Goal: Task Accomplishment & Management: Manage account settings

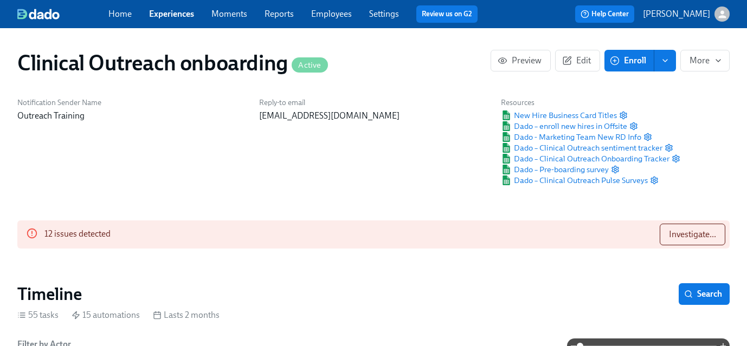
scroll to position [0, 6675]
click at [705, 237] on span "Investigate..." at bounding box center [692, 234] width 47 height 11
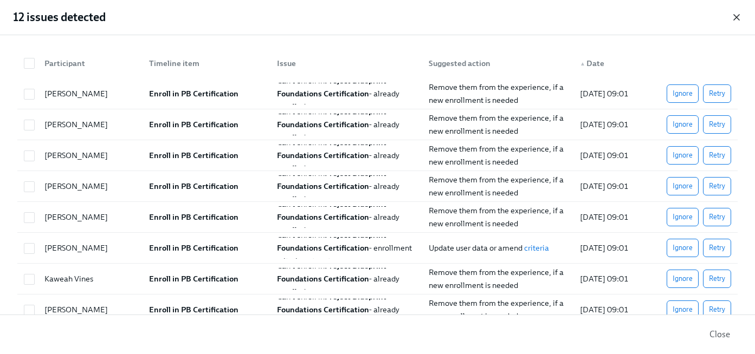
click at [737, 18] on icon "button" at bounding box center [736, 17] width 5 height 5
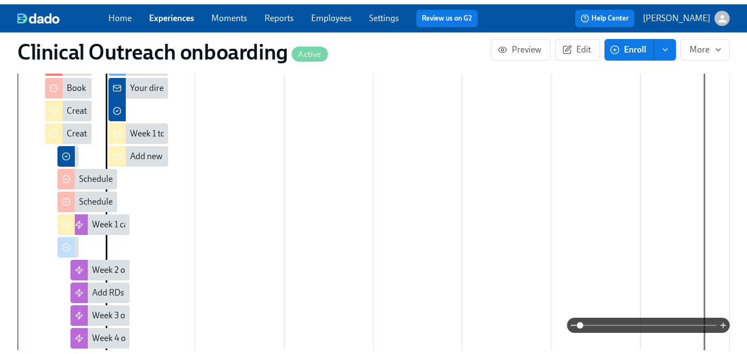
scroll to position [0, 0]
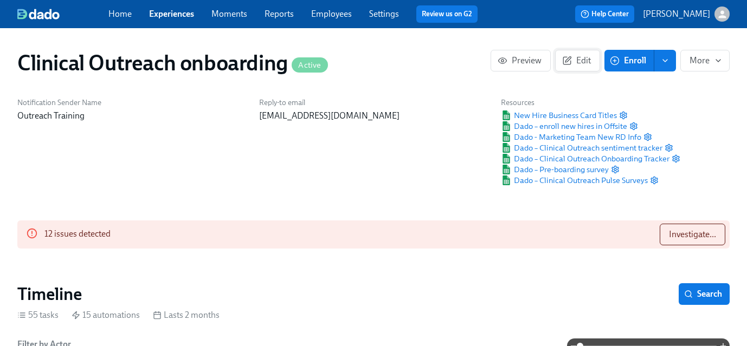
click at [575, 61] on span "Edit" at bounding box center [577, 60] width 27 height 11
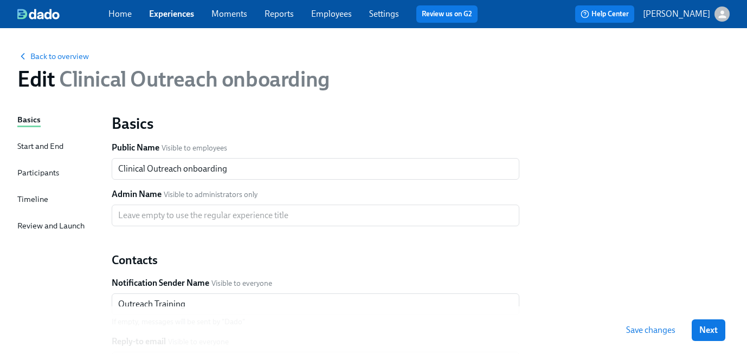
click at [22, 201] on div "Timeline" at bounding box center [32, 199] width 31 height 12
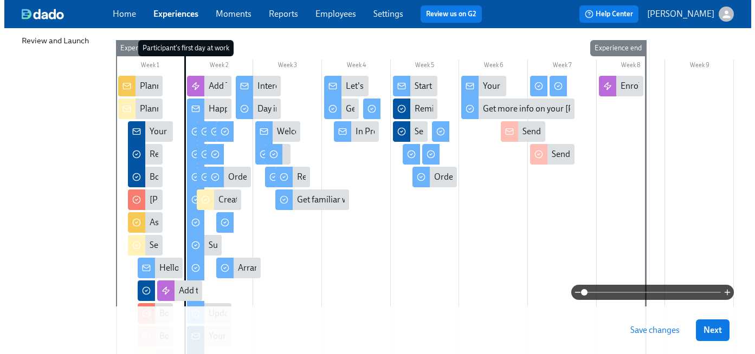
scroll to position [186, 0]
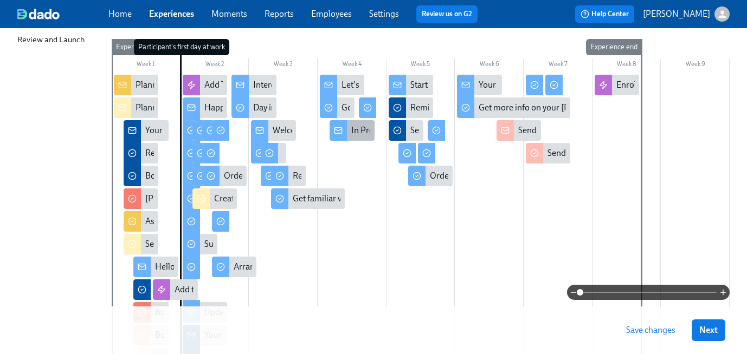
click at [360, 125] on div "In Preparation for Week 4" at bounding box center [398, 131] width 95 height 12
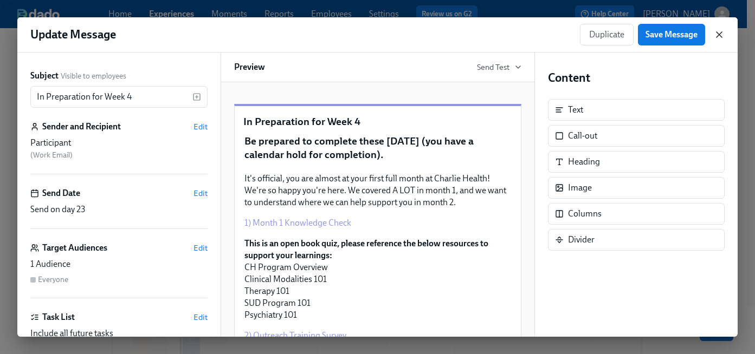
click at [723, 35] on icon "button" at bounding box center [719, 34] width 11 height 11
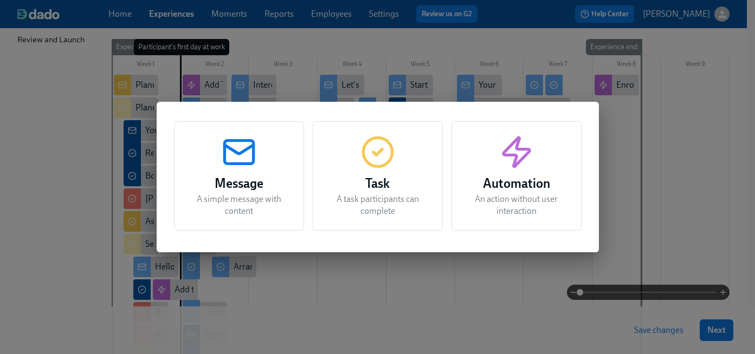
click at [376, 179] on h3 "Task" at bounding box center [377, 184] width 103 height 20
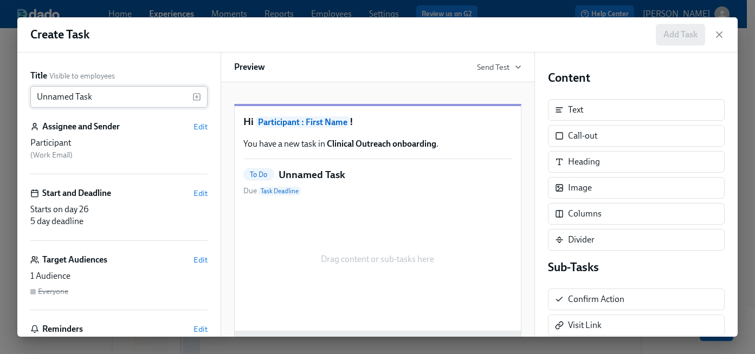
click at [58, 91] on input "Unnamed Task" at bounding box center [111, 97] width 162 height 22
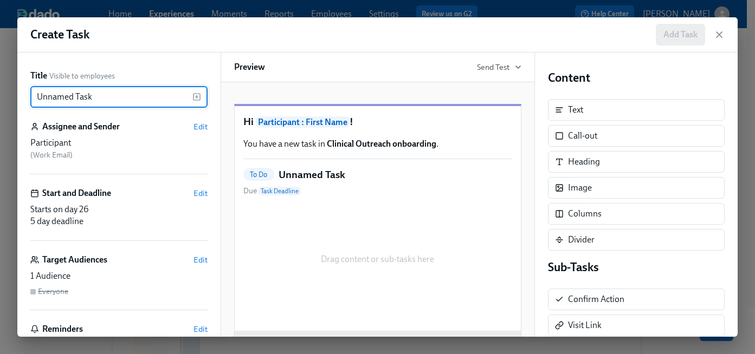
click at [58, 91] on input "Unnamed Task" at bounding box center [111, 97] width 162 height 22
click at [195, 263] on span "Edit" at bounding box center [200, 260] width 14 height 11
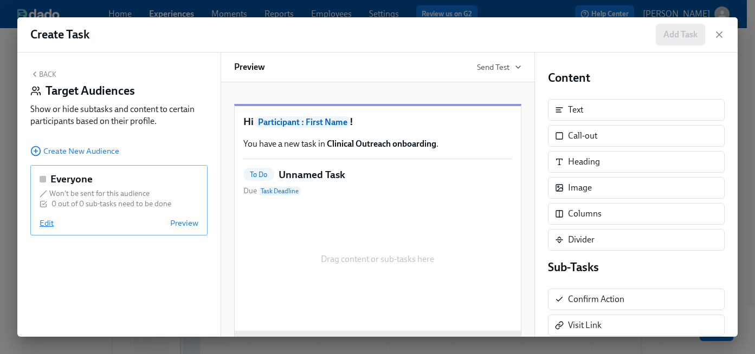
click at [44, 225] on span "Edit" at bounding box center [47, 223] width 14 height 11
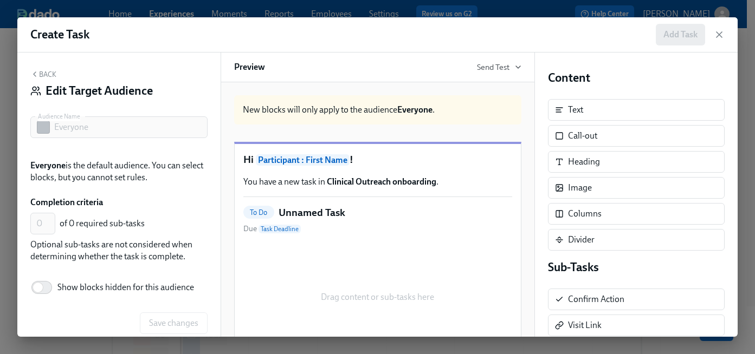
scroll to position [15, 0]
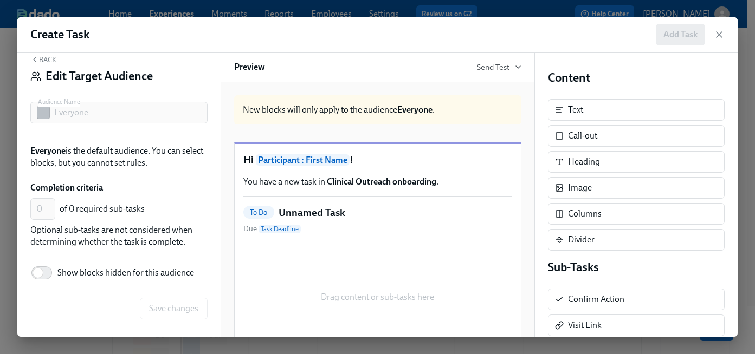
click at [38, 60] on icon "button" at bounding box center [34, 59] width 9 height 9
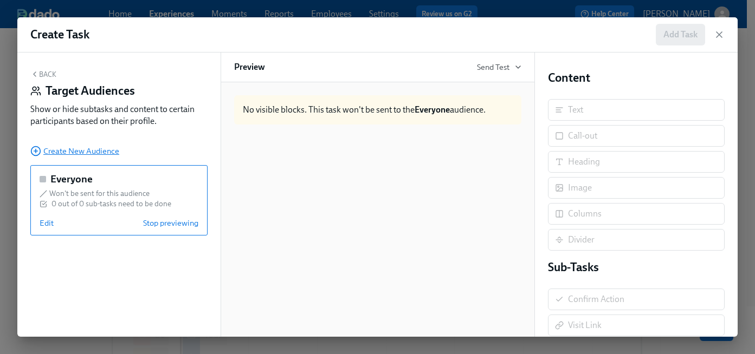
click at [66, 152] on span "Create New Audience" at bounding box center [74, 151] width 89 height 11
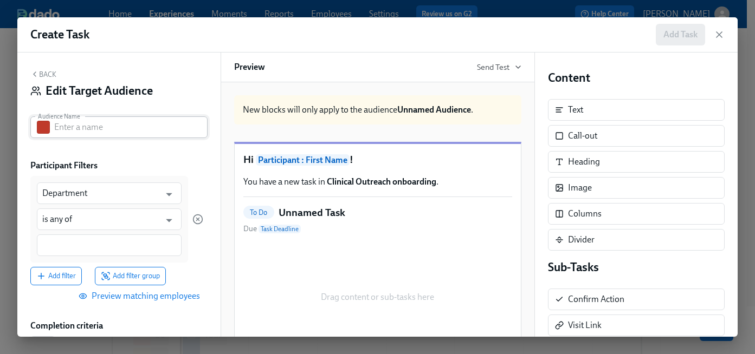
click at [115, 124] on input "text" at bounding box center [130, 128] width 153 height 22
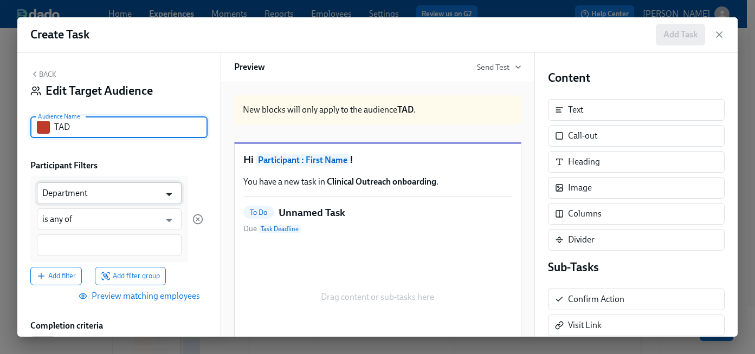
click at [166, 195] on icon "Open" at bounding box center [169, 194] width 6 height 3
type input "TAD"
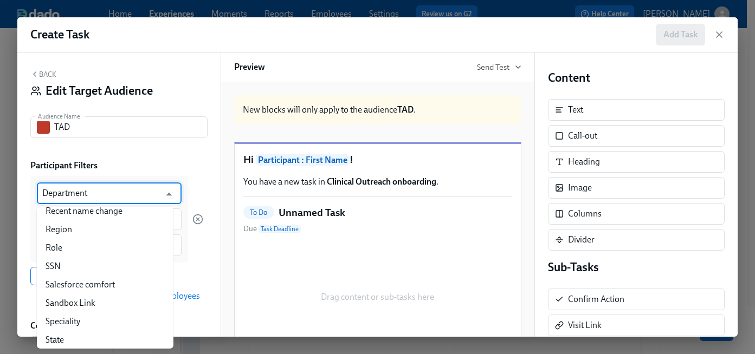
scroll to position [1333, 0]
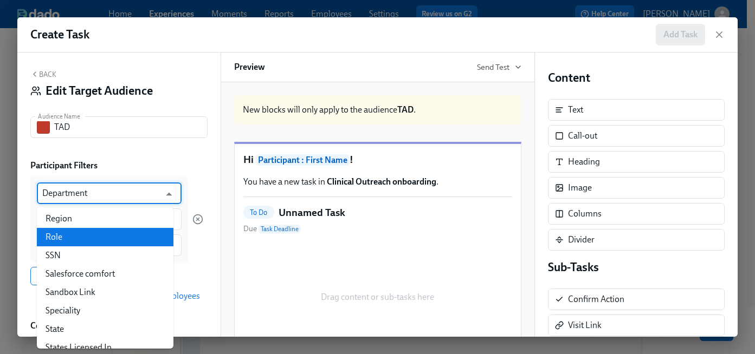
click at [122, 247] on li "Role" at bounding box center [105, 237] width 137 height 18
type input "Role"
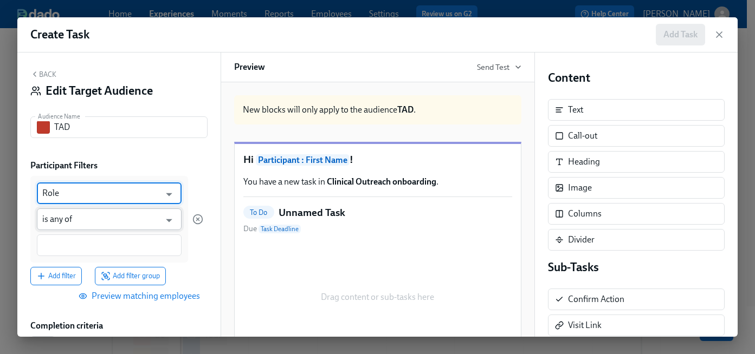
click at [97, 217] on input "is any of" at bounding box center [101, 220] width 118 height 22
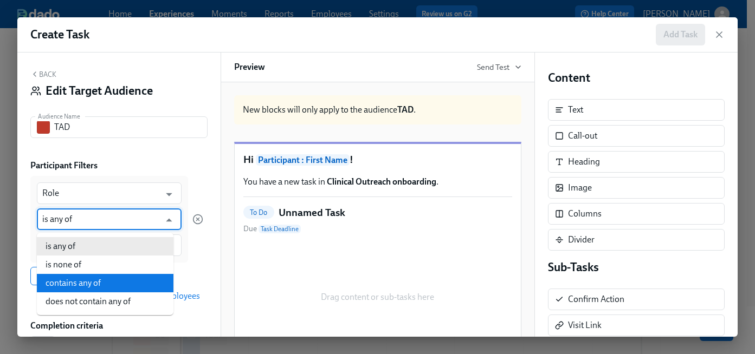
click at [96, 276] on li "contains any of" at bounding box center [105, 283] width 137 height 18
type input "contains any of"
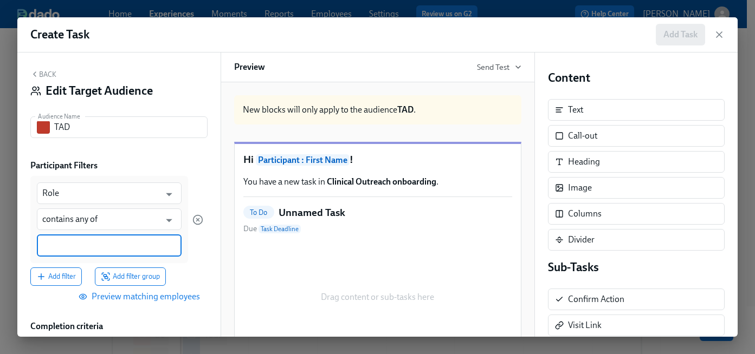
click at [85, 240] on input at bounding box center [109, 245] width 134 height 11
type input "Territory Account"
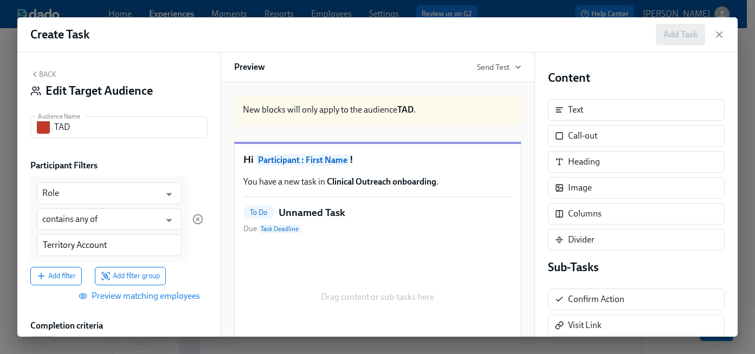
click at [181, 275] on div "Add filter Add filter group" at bounding box center [116, 276] width 173 height 18
click at [139, 303] on span "Preview matching employees" at bounding box center [140, 297] width 119 height 11
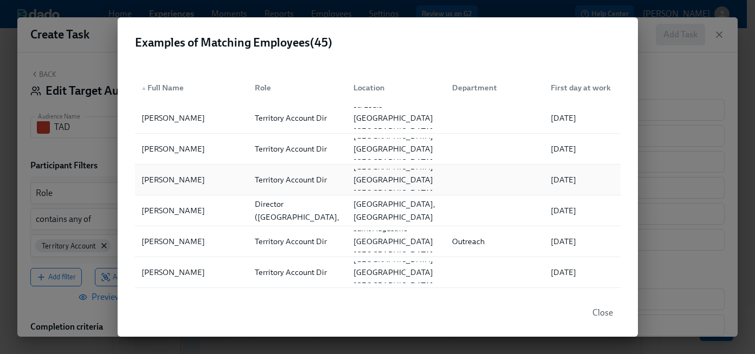
drag, startPoint x: 605, startPoint y: 106, endPoint x: 608, endPoint y: 182, distance: 75.9
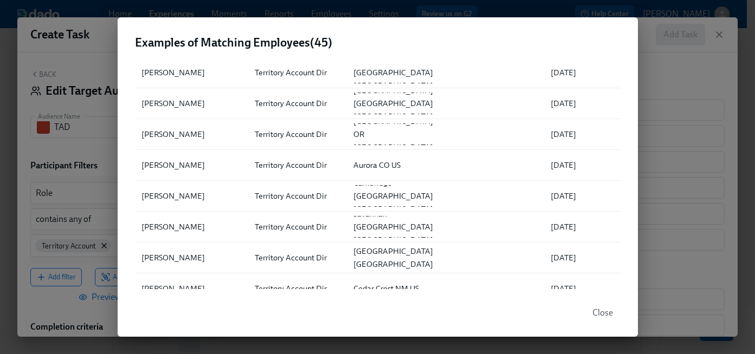
scroll to position [0, 0]
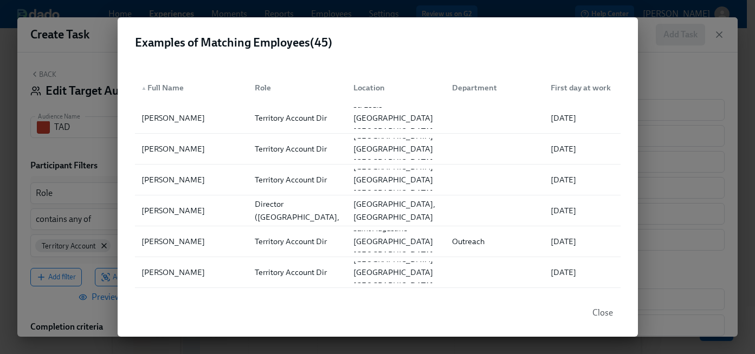
click at [596, 310] on span "Close" at bounding box center [602, 313] width 21 height 11
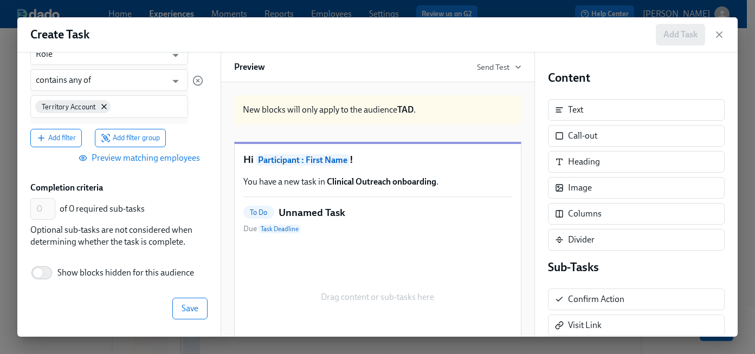
scroll to position [153, 0]
click at [182, 309] on span "Save" at bounding box center [190, 309] width 17 height 11
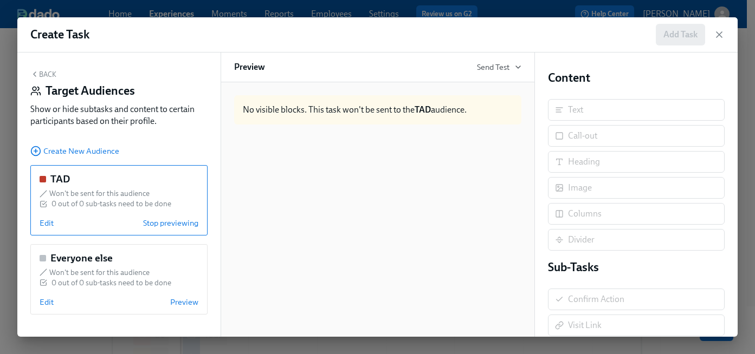
click at [44, 72] on button "Back" at bounding box center [43, 74] width 26 height 9
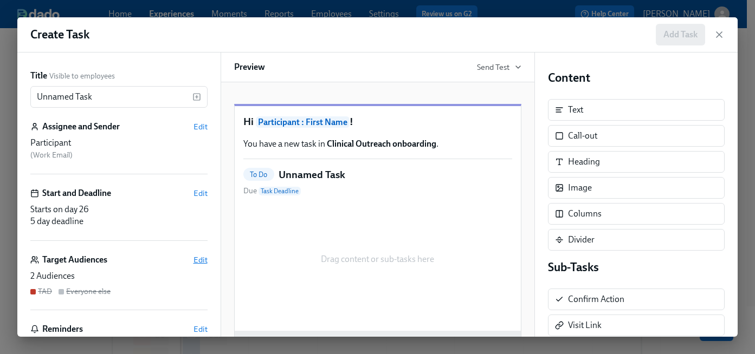
click at [193, 261] on span "Edit" at bounding box center [200, 260] width 14 height 11
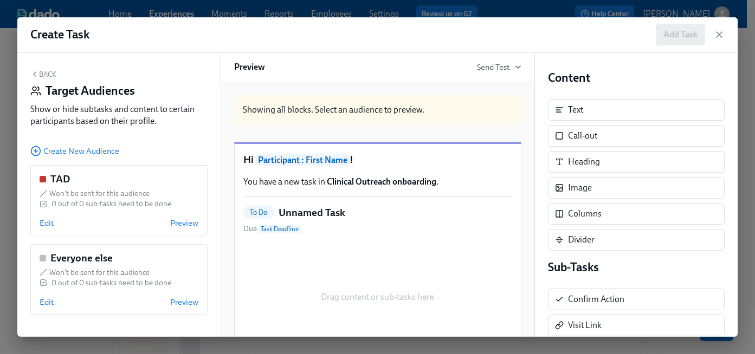
click at [42, 78] on button "Back" at bounding box center [43, 74] width 26 height 9
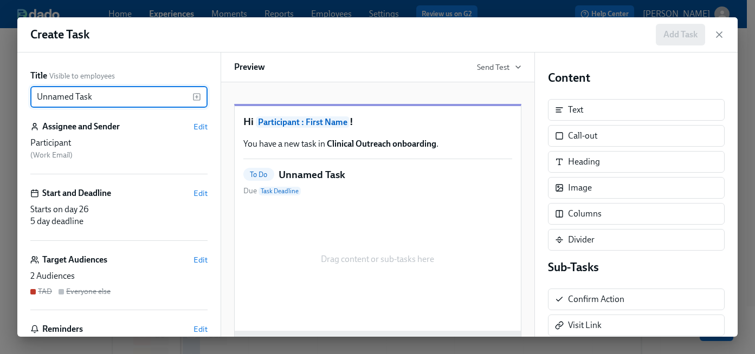
click at [94, 98] on input "Unnamed Task" at bounding box center [111, 97] width 162 height 22
click at [108, 93] on input "Unnamed Task" at bounding box center [111, 97] width 162 height 22
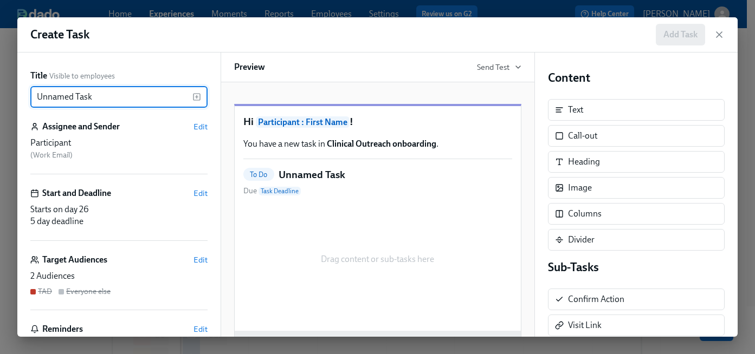
click at [108, 93] on input "Unnamed Task" at bounding box center [111, 97] width 162 height 22
type input "TAD 30 Day Action Plan"
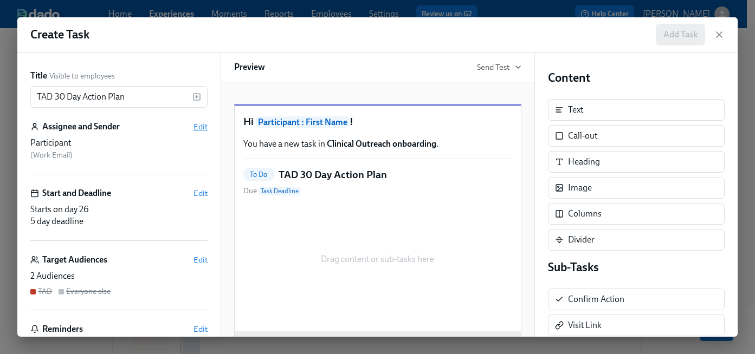
click at [193, 127] on span "Edit" at bounding box center [200, 126] width 14 height 11
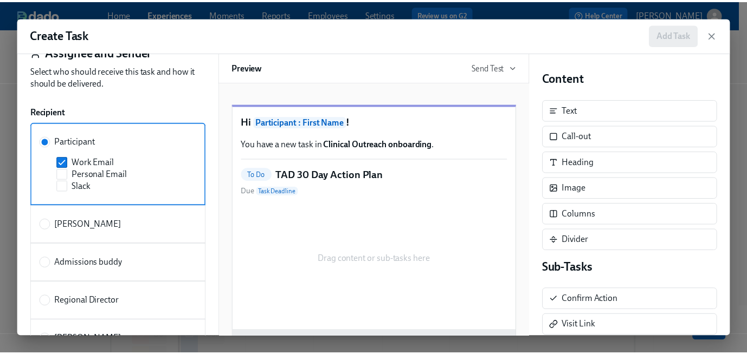
scroll to position [0, 0]
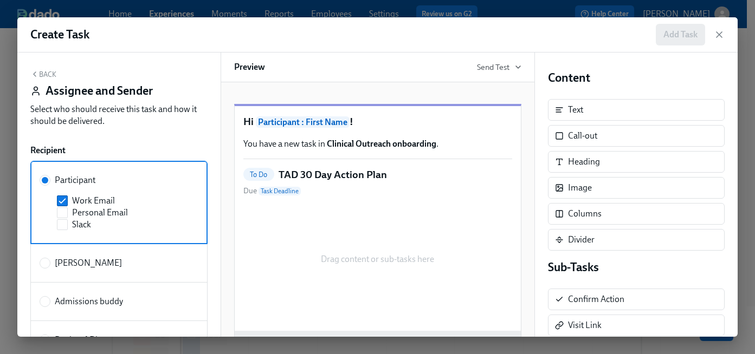
click at [42, 74] on button "Back" at bounding box center [43, 74] width 26 height 9
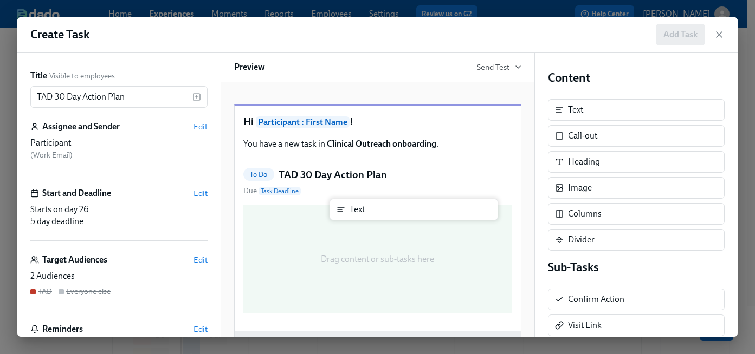
drag, startPoint x: 599, startPoint y: 115, endPoint x: 360, endPoint y: 222, distance: 261.6
click at [360, 222] on div "Title Visible to employees TAD 30 Day Action Plan ​ Assignee and Sender Edit Pa…" at bounding box center [377, 195] width 720 height 285
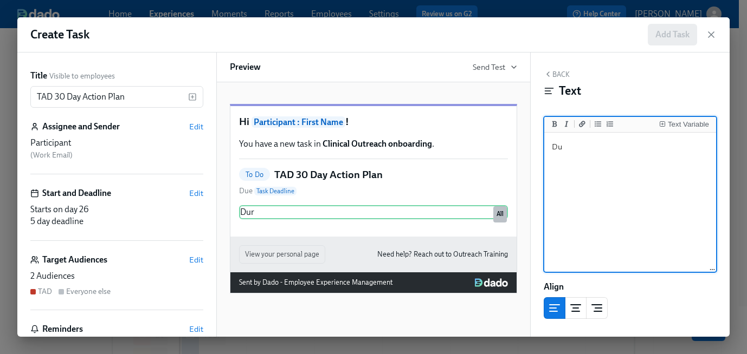
type textarea "D"
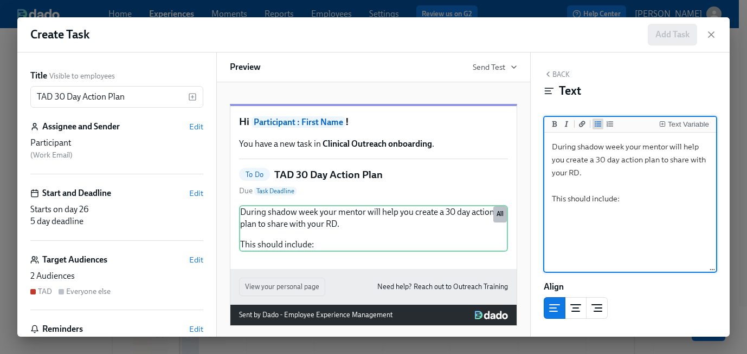
click at [595, 119] on button "Add unordered list" at bounding box center [597, 124] width 11 height 11
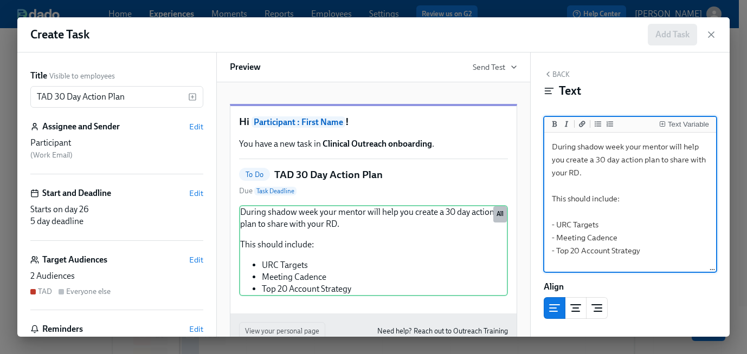
type textarea "During shadow week your mentor will help you create a 30 day action plan to sha…"
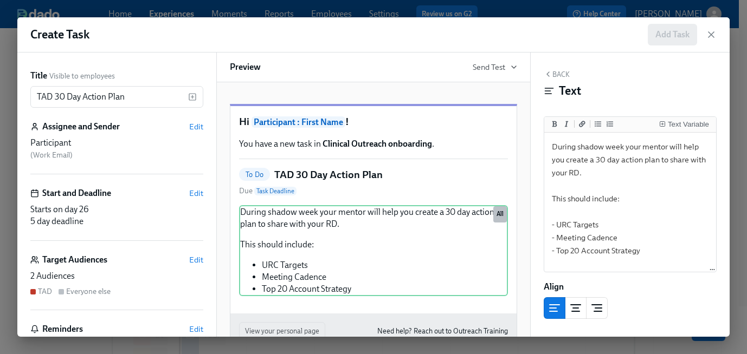
scroll to position [65, 0]
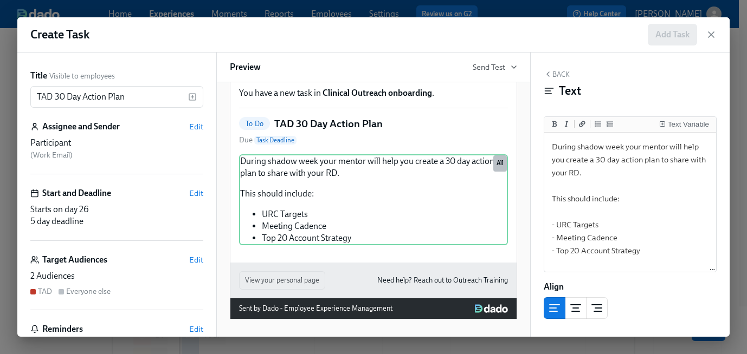
click at [553, 75] on button "Back" at bounding box center [557, 74] width 26 height 9
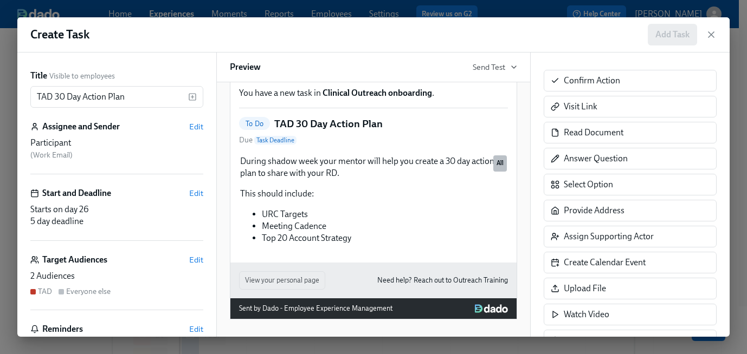
scroll to position [218, 0]
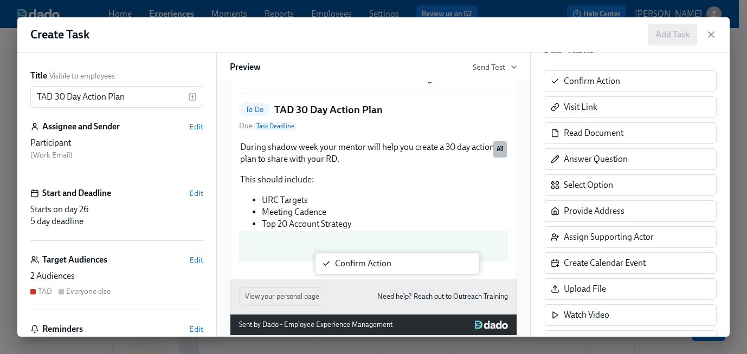
drag, startPoint x: 602, startPoint y: 81, endPoint x: 368, endPoint y: 266, distance: 298.3
click at [368, 266] on div "Title Visible to employees TAD 30 Day Action Plan ​ Assignee and Sender Edit Pa…" at bounding box center [373, 195] width 712 height 285
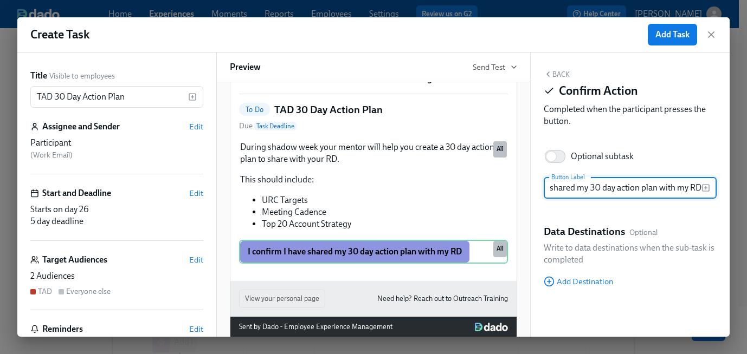
scroll to position [398, 0]
type input "I confirm I have shared my 30 day action plan with my RD"
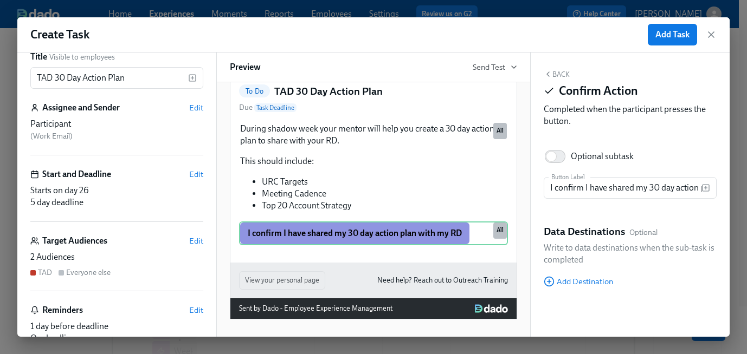
scroll to position [57, 0]
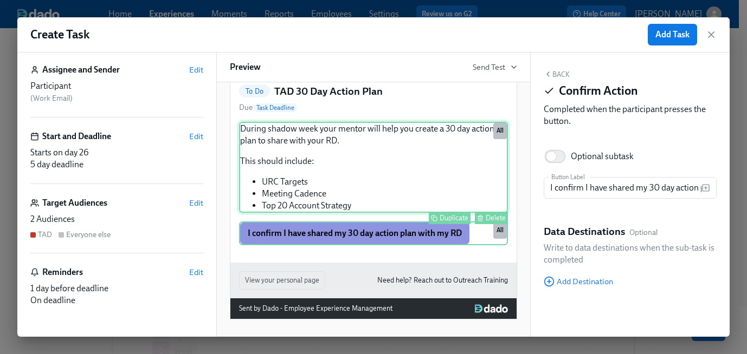
click at [245, 132] on div "During shadow week your mentor will help you create a 30 day action plan to sha…" at bounding box center [373, 167] width 269 height 91
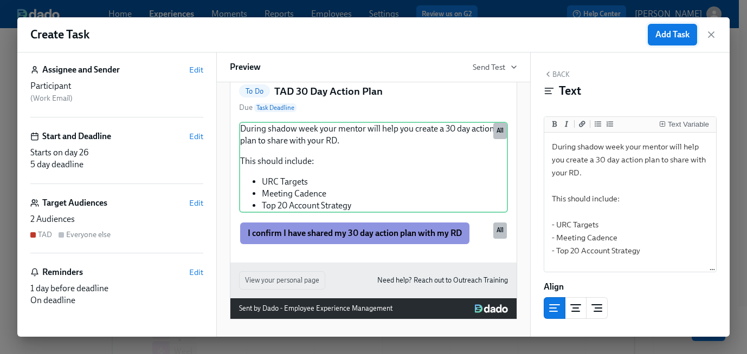
click at [676, 34] on span "Add Task" at bounding box center [672, 34] width 34 height 11
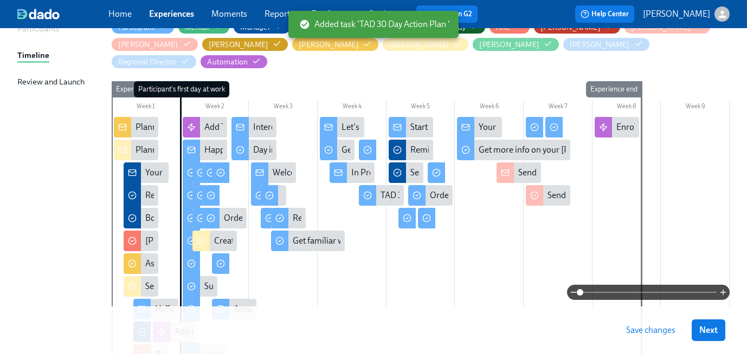
scroll to position [143, 0]
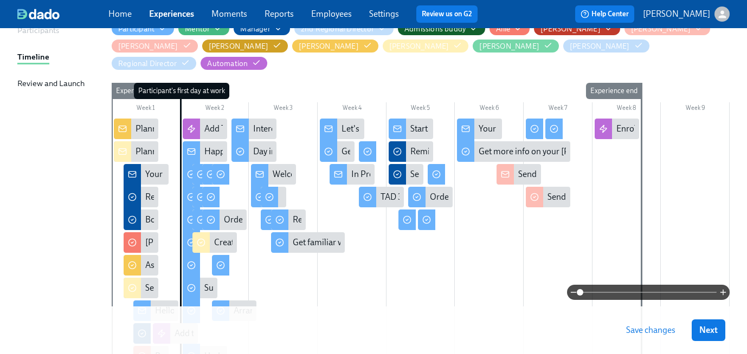
click at [652, 328] on span "Save changes" at bounding box center [650, 330] width 49 height 11
click at [389, 191] on div "TAD 30 Day Action Plan" at bounding box center [423, 197] width 87 height 12
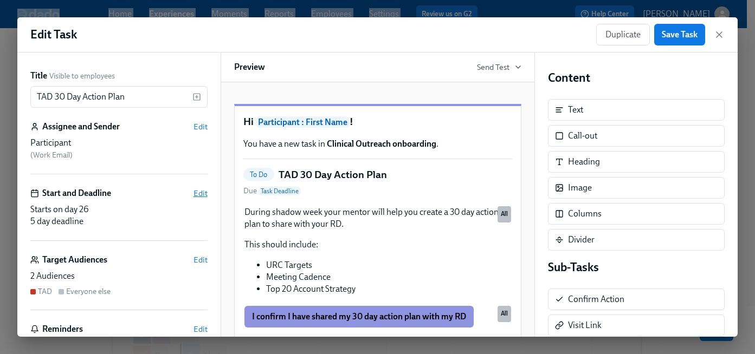
click at [193, 189] on span "Edit" at bounding box center [200, 193] width 14 height 11
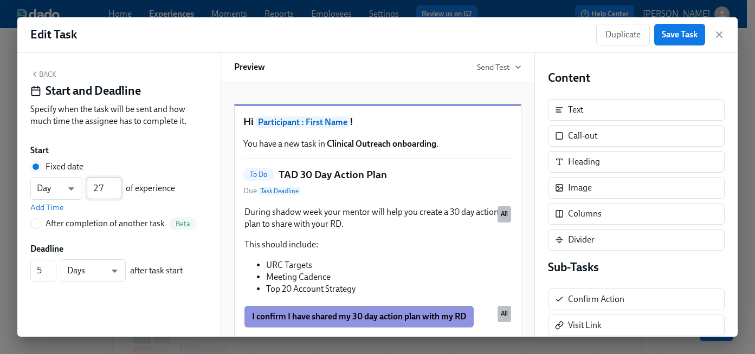
click at [115, 185] on input "27" at bounding box center [104, 189] width 35 height 22
click at [115, 185] on input "28" at bounding box center [104, 189] width 35 height 22
click at [115, 185] on input "29" at bounding box center [104, 189] width 35 height 22
click at [115, 185] on input "30" at bounding box center [104, 189] width 35 height 22
click at [115, 185] on input "31" at bounding box center [104, 189] width 35 height 22
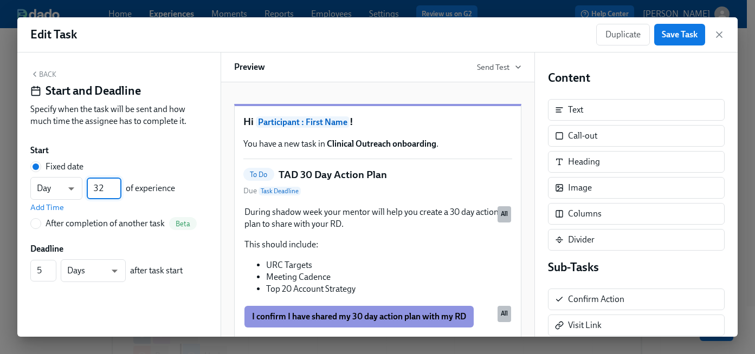
click at [115, 185] on input "32" at bounding box center [104, 189] width 35 height 22
click at [115, 185] on input "33" at bounding box center [104, 189] width 35 height 22
click at [115, 185] on input "34" at bounding box center [104, 189] width 35 height 22
click at [115, 185] on input "35" at bounding box center [104, 189] width 35 height 22
click at [115, 185] on input "36" at bounding box center [104, 189] width 35 height 22
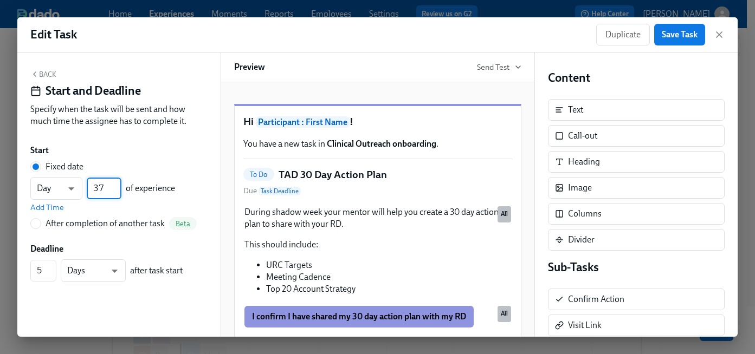
click at [115, 185] on input "37" at bounding box center [104, 189] width 35 height 22
click at [115, 185] on input "38" at bounding box center [104, 189] width 35 height 22
click at [115, 185] on input "39" at bounding box center [104, 189] width 35 height 22
type input "40"
click at [115, 185] on input "40" at bounding box center [104, 189] width 35 height 22
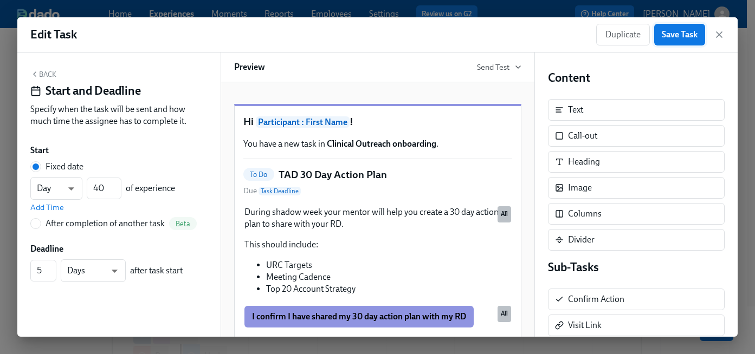
click at [681, 34] on span "Save Task" at bounding box center [680, 34] width 36 height 11
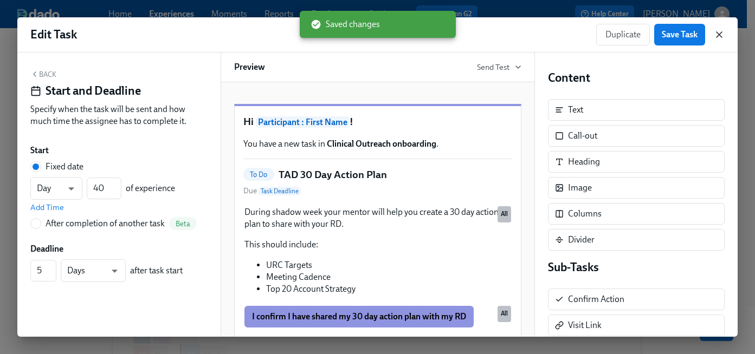
click at [721, 37] on icon "button" at bounding box center [718, 34] width 5 height 5
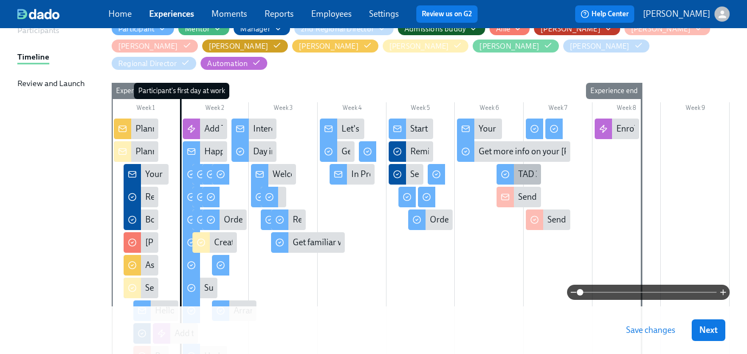
click at [515, 164] on div "TAD 30 Day Action Plan" at bounding box center [518, 174] width 44 height 21
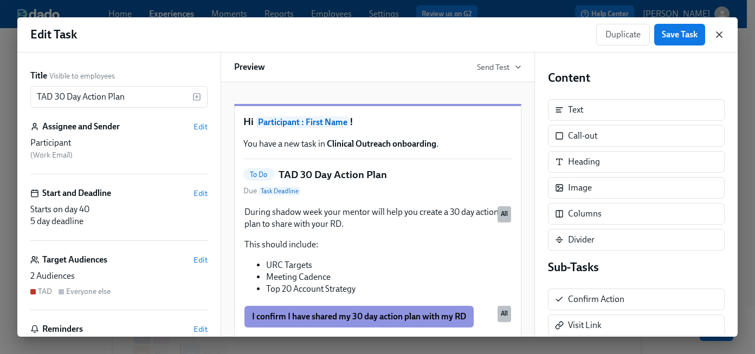
click at [722, 29] on icon "button" at bounding box center [719, 34] width 11 height 11
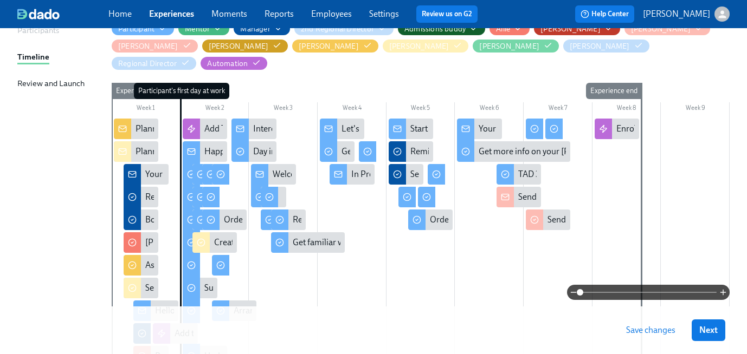
click at [635, 337] on button "Save changes" at bounding box center [650, 331] width 64 height 22
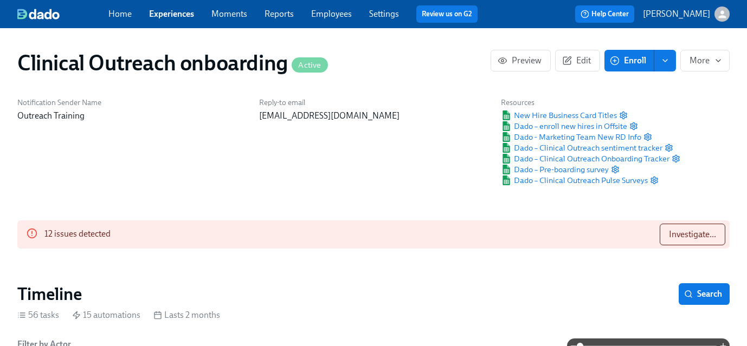
scroll to position [0, 6675]
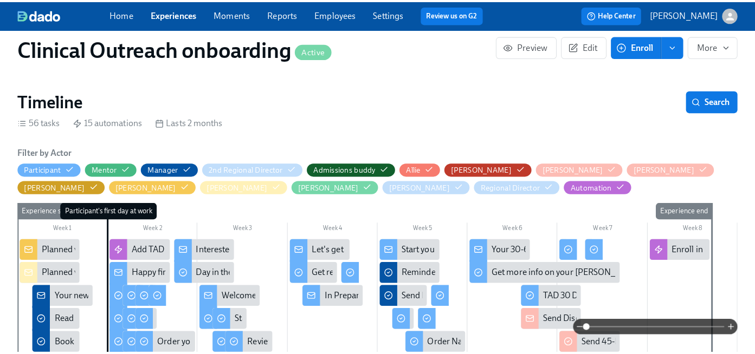
scroll to position [197, 0]
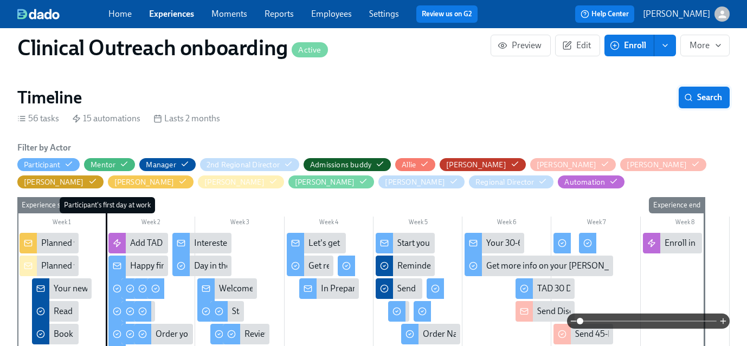
click at [701, 100] on span "Search" at bounding box center [704, 97] width 36 height 11
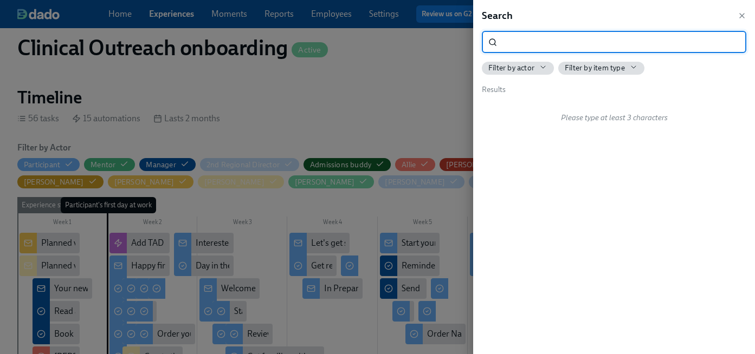
click at [621, 45] on input "search" at bounding box center [623, 42] width 245 height 22
type input "TAD"
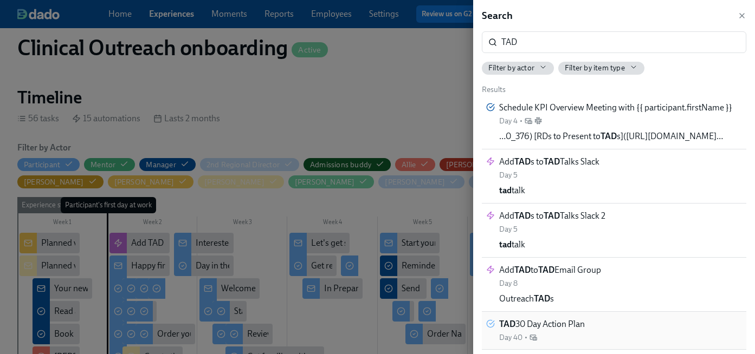
click at [564, 325] on span "TAD 30 Day Action Plan" at bounding box center [542, 325] width 86 height 12
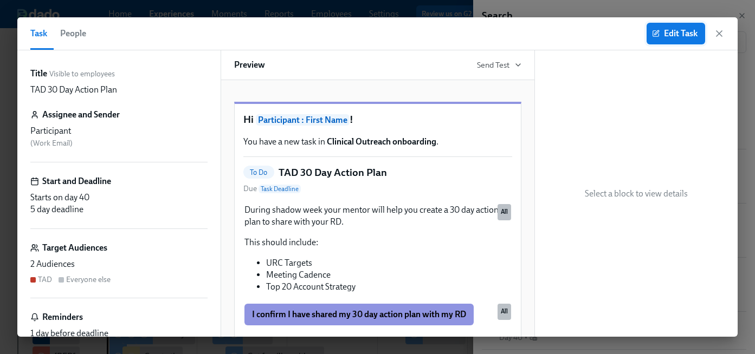
click at [663, 37] on span "Edit Task" at bounding box center [675, 33] width 43 height 11
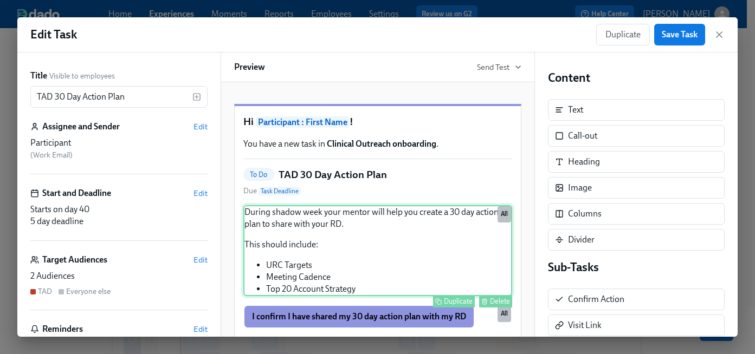
click at [325, 231] on div "During shadow week your mentor will help you create a 30 day action plan to sha…" at bounding box center [377, 250] width 269 height 91
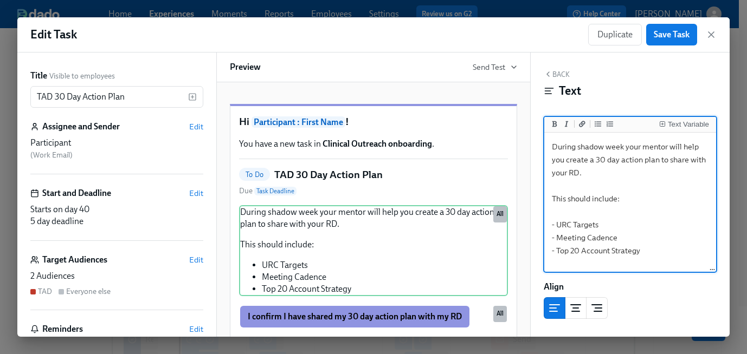
drag, startPoint x: 640, startPoint y: 149, endPoint x: 577, endPoint y: 145, distance: 62.4
click at [577, 145] on textarea "During shadow week your mentor will help you create a 30 day action plan to sha…" at bounding box center [629, 203] width 167 height 136
drag, startPoint x: 649, startPoint y: 175, endPoint x: 581, endPoint y: 160, distance: 69.8
click at [581, 160] on textarea "During your week 5 check-in with your mentor will help you create a 30 day acti…" at bounding box center [629, 203] width 167 height 136
click at [552, 200] on textarea "During your week 5 check-in with your mentor you will review your 30 Day Action…" at bounding box center [629, 203] width 167 height 136
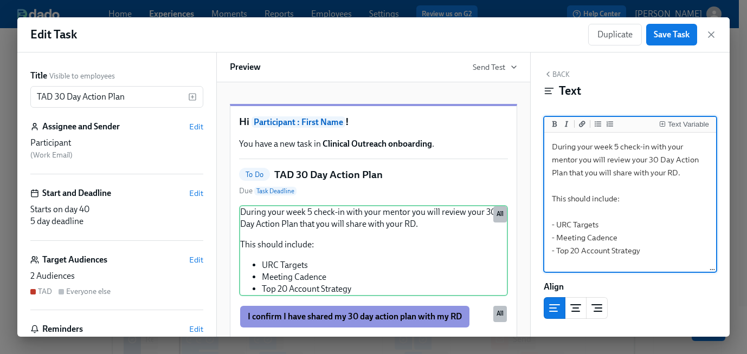
click at [563, 214] on textarea "During your week 5 check-in with your mentor you will review your 30 Day Action…" at bounding box center [629, 203] width 167 height 136
type textarea "During your week 5 check-in with your mentor you will review your 30 Day Action…"
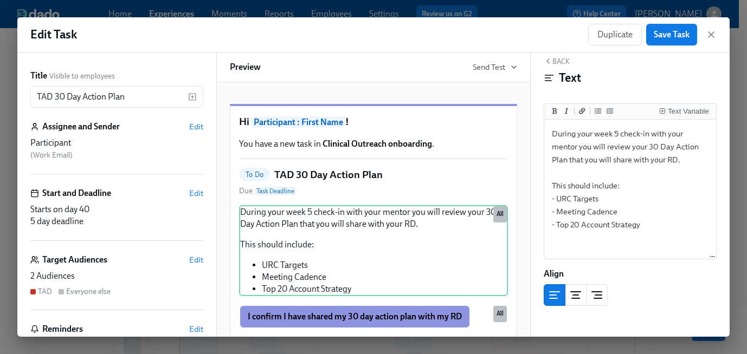
scroll to position [20, 0]
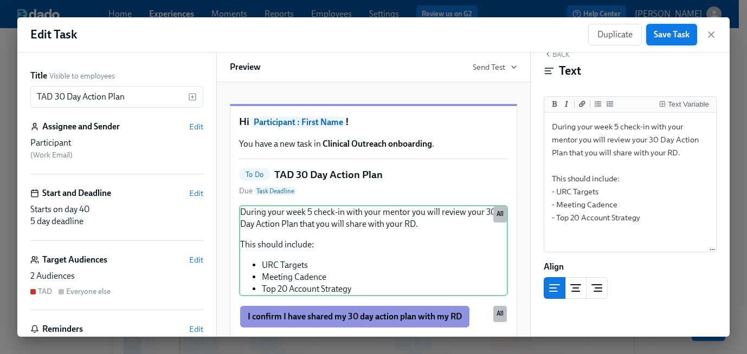
click at [663, 37] on span "Save Task" at bounding box center [672, 34] width 36 height 11
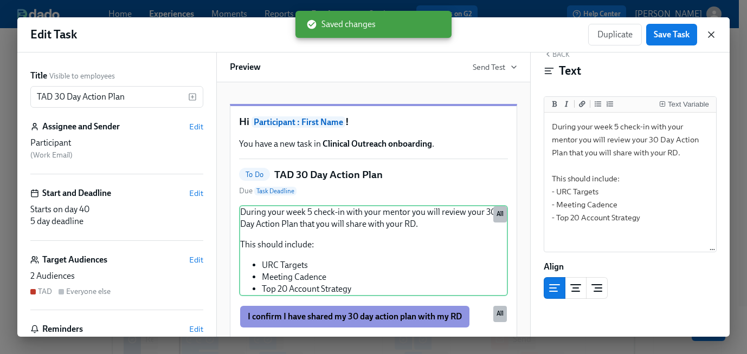
click at [707, 32] on icon "button" at bounding box center [711, 34] width 11 height 11
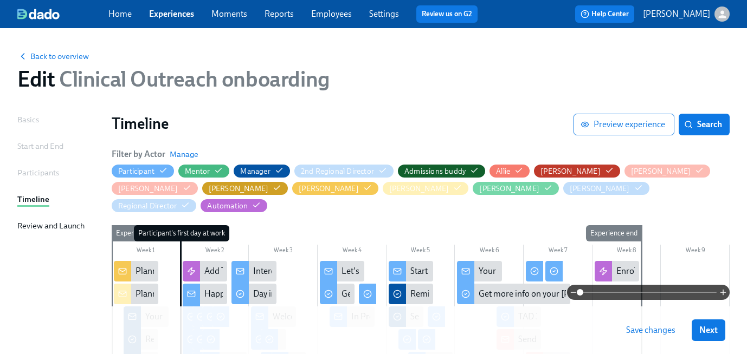
click at [648, 331] on span "Save changes" at bounding box center [650, 330] width 49 height 11
click at [649, 335] on span "Save changes" at bounding box center [650, 330] width 49 height 11
